Goal: Transaction & Acquisition: Book appointment/travel/reservation

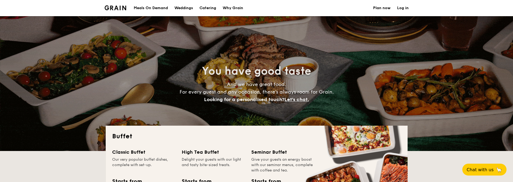
select select
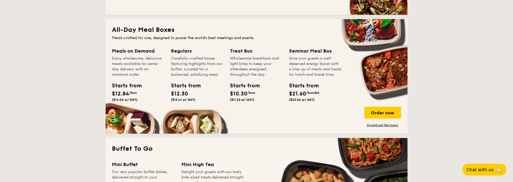
scroll to position [243, 0]
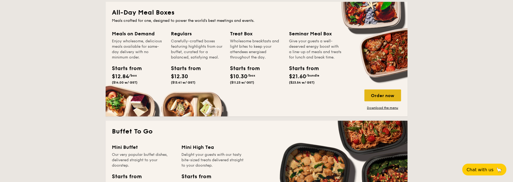
click at [376, 95] on div "Order now" at bounding box center [382, 96] width 37 height 12
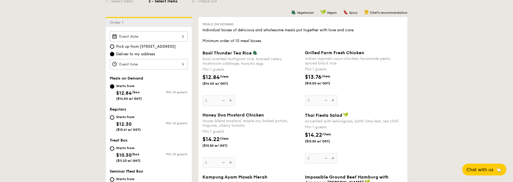
scroll to position [135, 0]
click at [142, 38] on div at bounding box center [149, 37] width 78 height 11
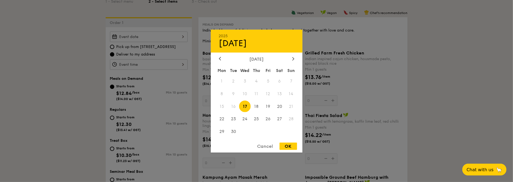
click at [234, 106] on span "16" at bounding box center [234, 107] width 12 height 12
click at [288, 146] on div "OK" at bounding box center [289, 146] width 18 height 7
type input "[DATE]"
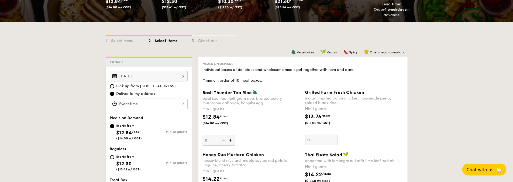
scroll to position [81, 0]
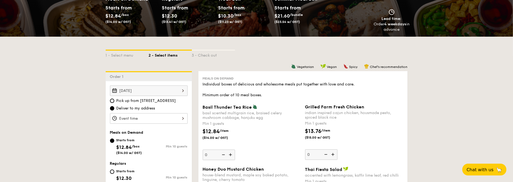
click at [184, 119] on div at bounding box center [149, 118] width 78 height 11
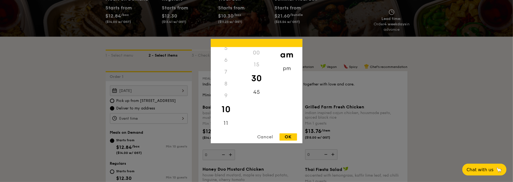
scroll to position [64, 0]
click at [224, 120] on div "11" at bounding box center [226, 125] width 30 height 16
click at [259, 90] on div "45" at bounding box center [256, 94] width 30 height 16
click at [289, 136] on div "OK" at bounding box center [289, 136] width 18 height 7
type input "11:45AM"
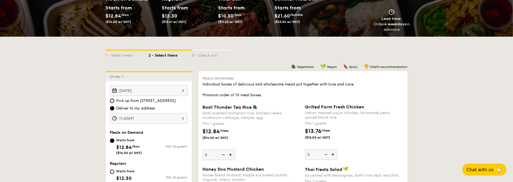
click at [167, 90] on div "[DATE]" at bounding box center [149, 90] width 78 height 11
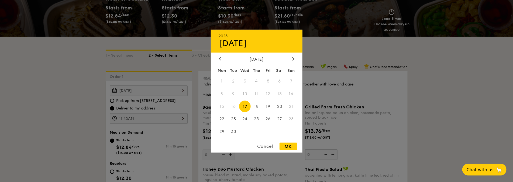
click at [233, 108] on span "16" at bounding box center [234, 107] width 12 height 12
click at [271, 148] on div "Cancel" at bounding box center [265, 146] width 26 height 7
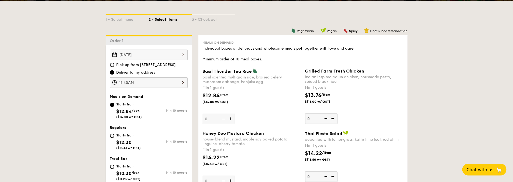
scroll to position [189, 0]
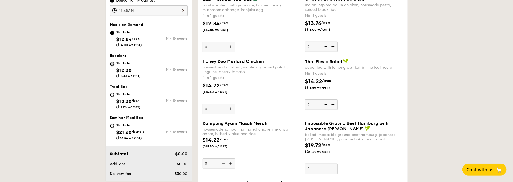
click at [111, 63] on input "Starts from $12.30 ($13.41 w/ GST) Min 10 guests" at bounding box center [112, 64] width 4 height 4
radio input "true"
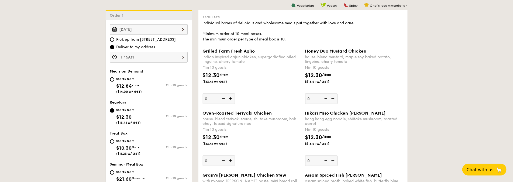
scroll to position [135, 0]
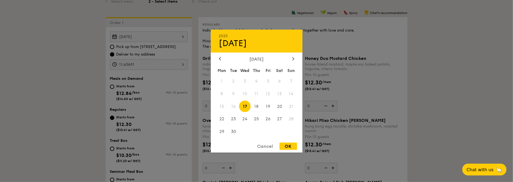
click at [182, 36] on div "[DATE] 2025 Sep [DATE] Tue Wed Thu Fri Sat Sun 1 2 3 4 5 6 7 8 9 10 11 12 13 14…" at bounding box center [149, 37] width 78 height 11
click at [232, 105] on span "16" at bounding box center [234, 107] width 12 height 12
click at [259, 148] on div "Cancel" at bounding box center [265, 146] width 26 height 7
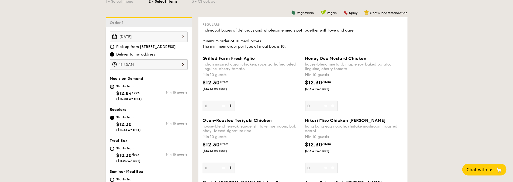
click at [113, 86] on input "Starts from $12.84 /box ($14.00 w/ GST) Min 10 guests" at bounding box center [112, 87] width 4 height 4
radio input "true"
